Goal: Transaction & Acquisition: Purchase product/service

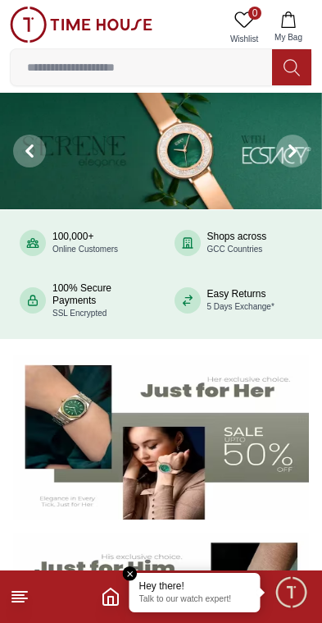
click at [108, 190] on img at bounding box center [161, 151] width 322 height 117
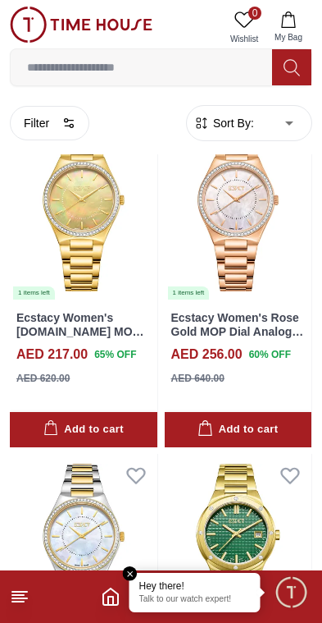
scroll to position [3181, 0]
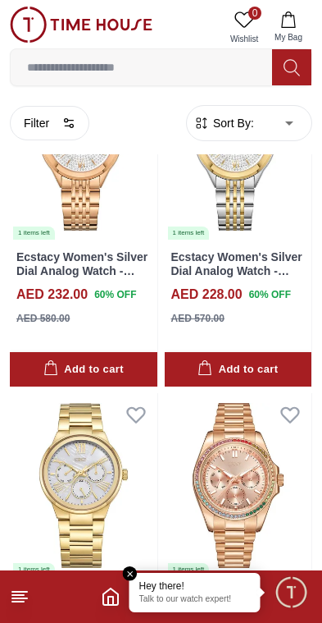
scroll to position [5935, 0]
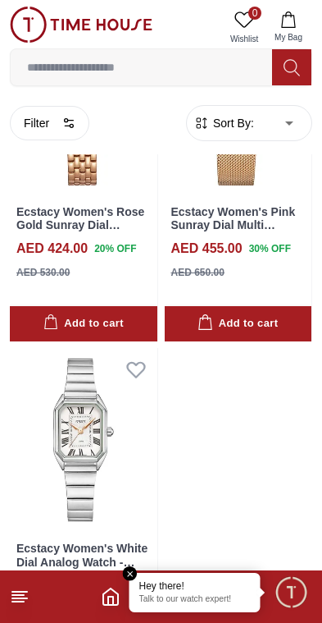
scroll to position [9684, 0]
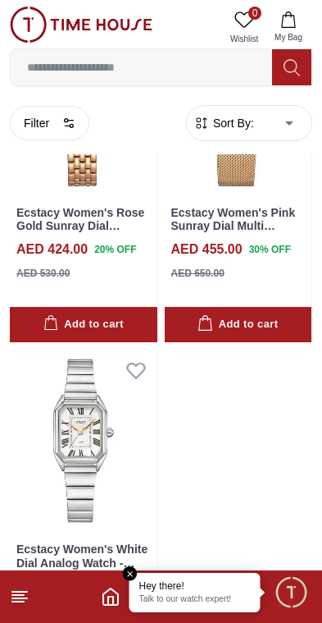
click at [50, 71] on input at bounding box center [142, 67] width 262 height 33
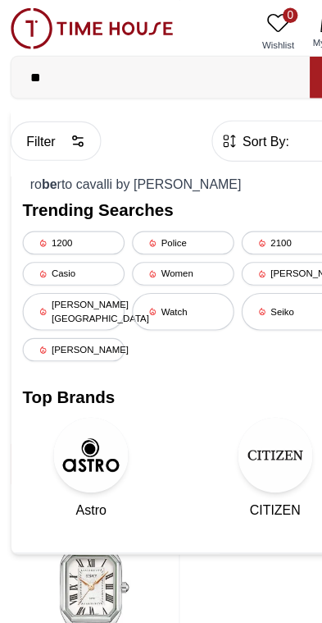
type input "*"
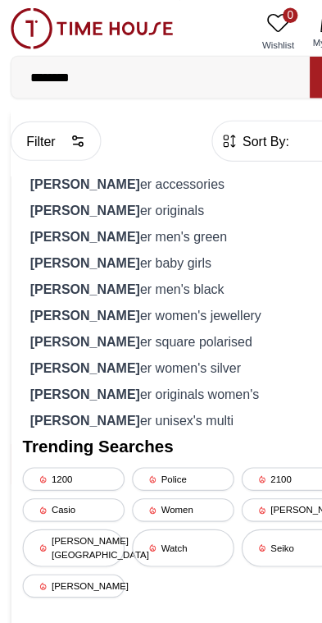
type input "********"
click at [66, 208] on strong "[PERSON_NAME]" at bounding box center [75, 206] width 96 height 13
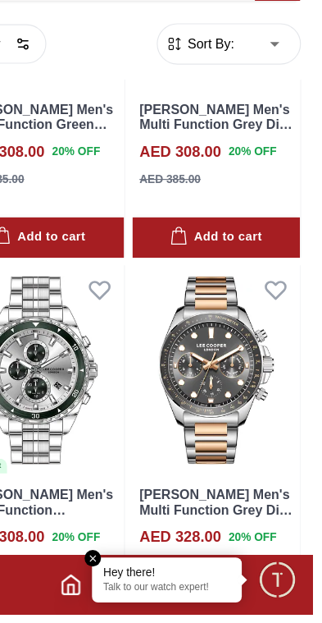
scroll to position [2235, 5]
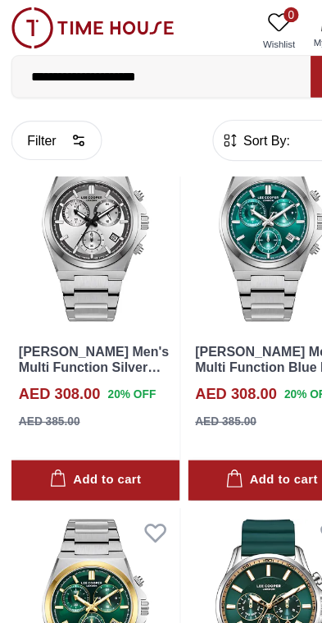
scroll to position [6152, 0]
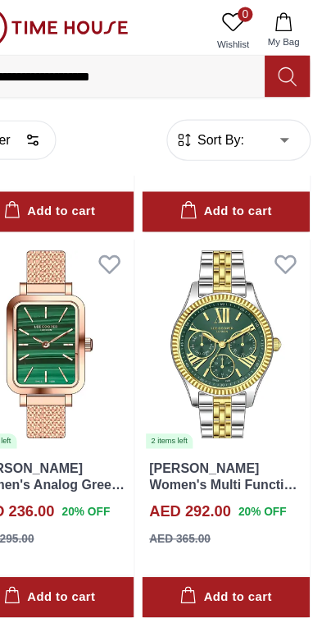
scroll to position [8404, 0]
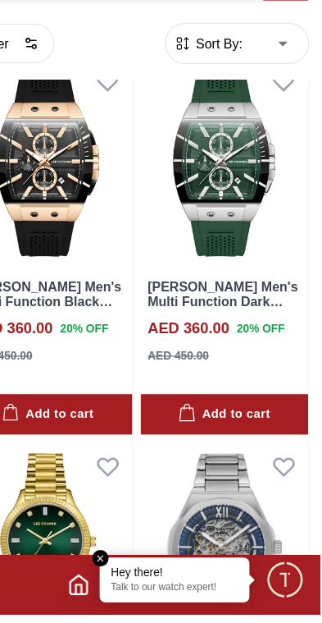
scroll to position [12859, 1]
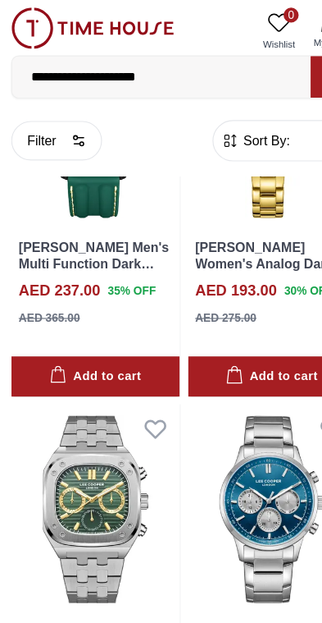
scroll to position [13649, 0]
